Goal: Check status: Check status

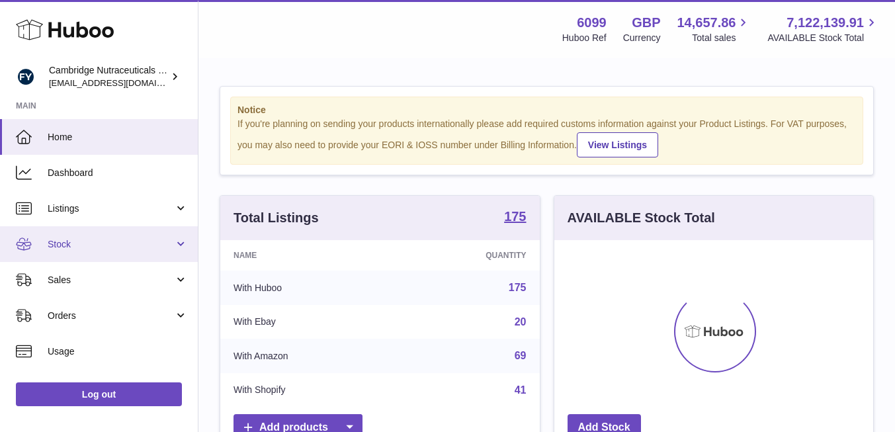
scroll to position [206, 319]
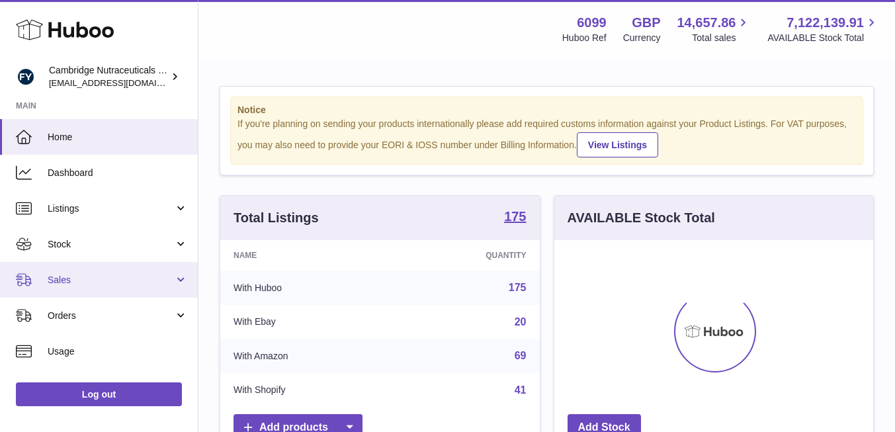
click at [97, 277] on span "Sales" at bounding box center [111, 280] width 126 height 13
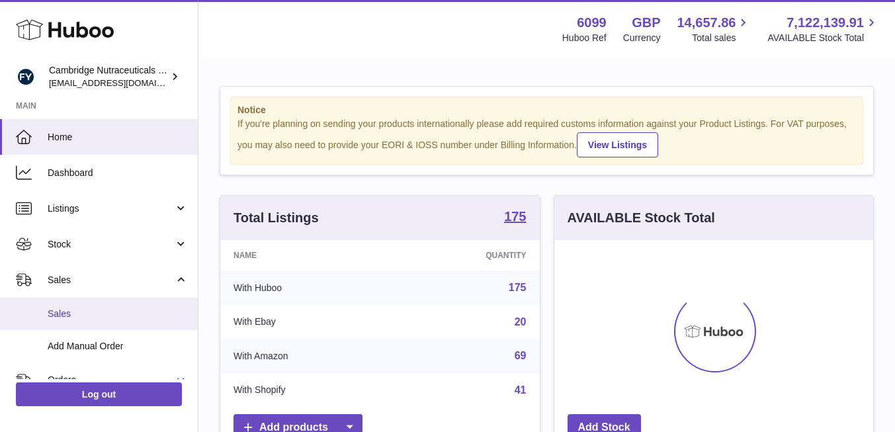
click at [124, 313] on span "Sales" at bounding box center [118, 313] width 140 height 13
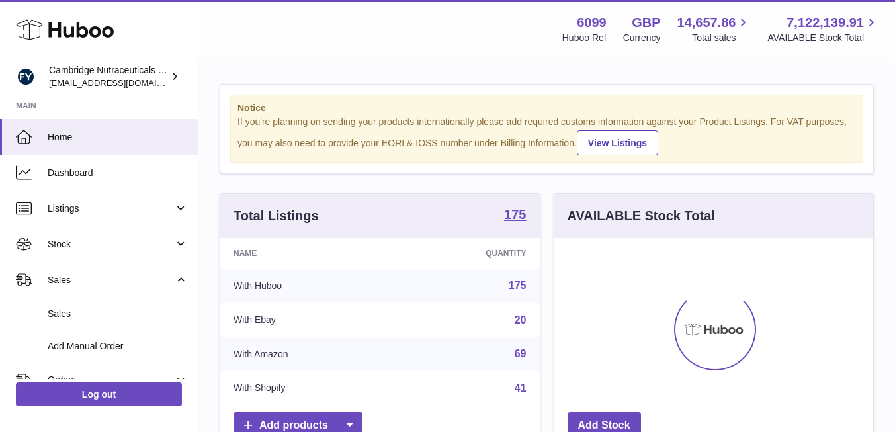
scroll to position [3, 0]
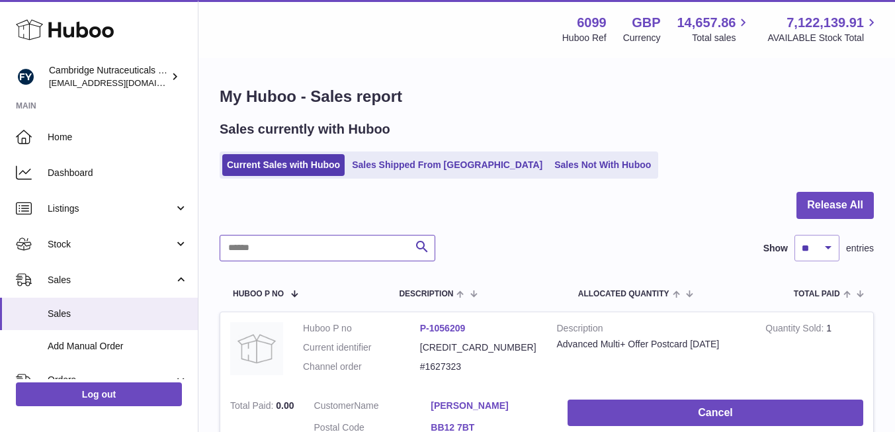
click at [362, 251] on input "text" at bounding box center [328, 248] width 216 height 26
paste input "*******"
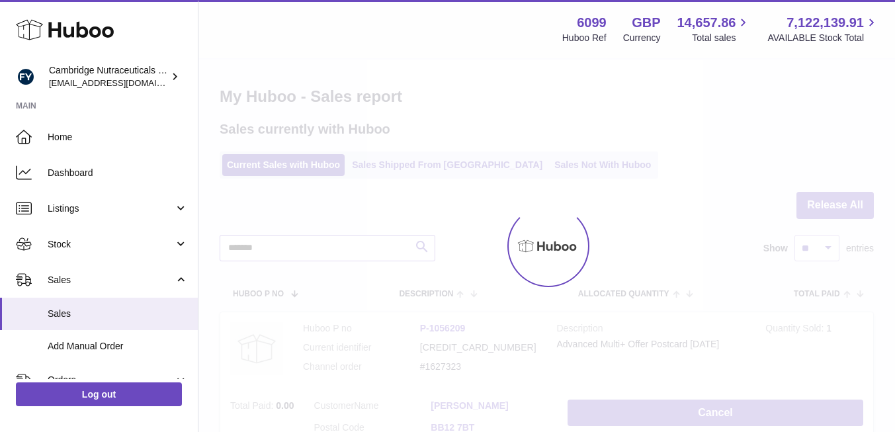
type input "*******"
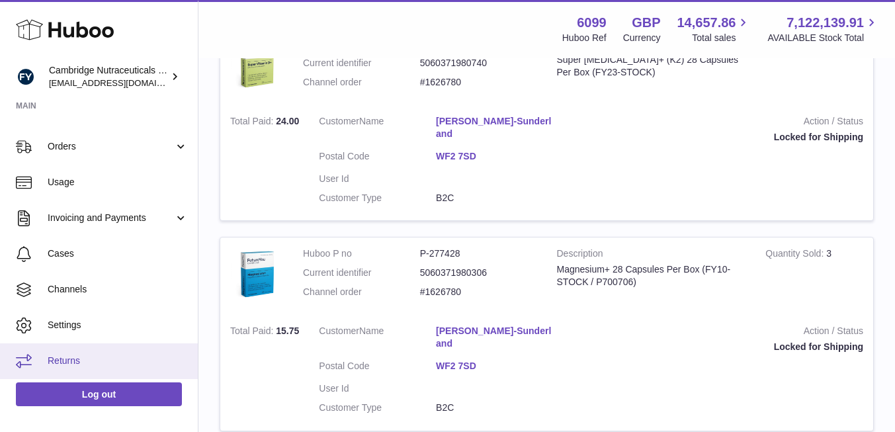
scroll to position [1123, 0]
click at [86, 364] on span "Returns" at bounding box center [118, 360] width 140 height 13
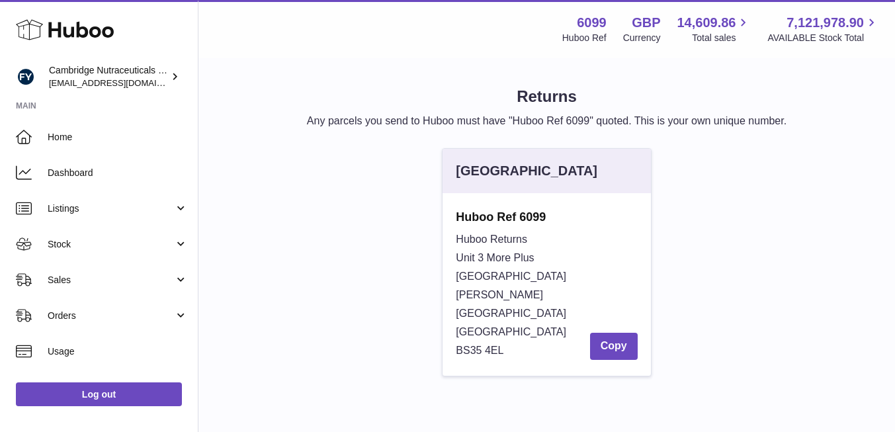
drag, startPoint x: 448, startPoint y: 209, endPoint x: 575, endPoint y: 336, distance: 179.5
click at [575, 336] on div "Huboo Ref 6099 Huboo Returns Unit 3 More [GEOGRAPHIC_DATA][PERSON_NAME][STREET_…" at bounding box center [546, 284] width 208 height 182
